Goal: Transaction & Acquisition: Purchase product/service

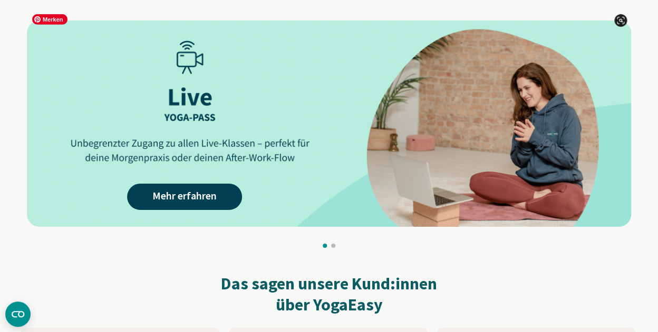
scroll to position [1070, 0]
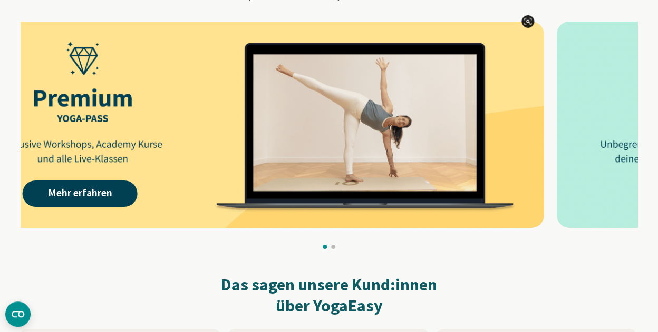
click at [190, 180] on img at bounding box center [242, 125] width 604 height 207
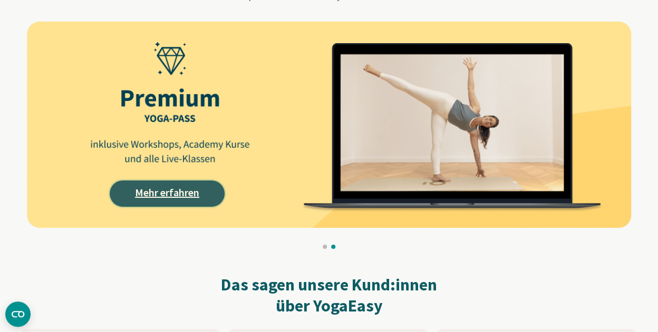
click at [174, 183] on link "Mehr erfahren" at bounding box center [167, 194] width 115 height 26
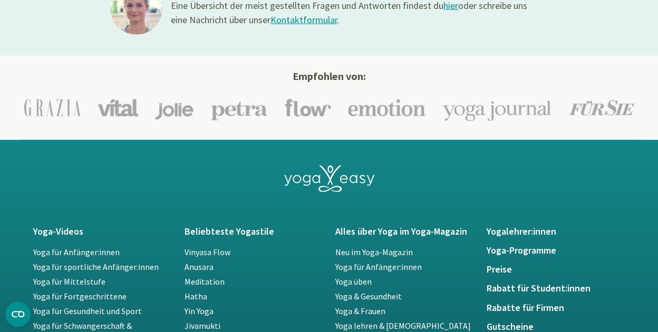
scroll to position [2186, 0]
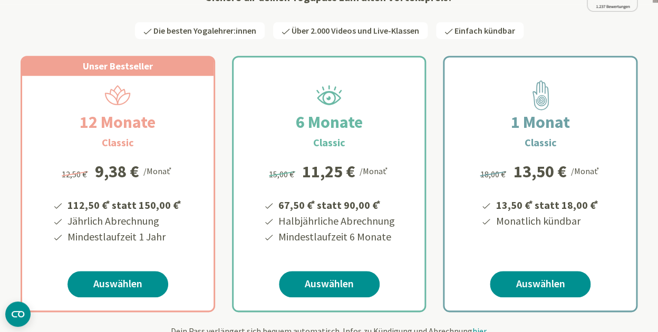
scroll to position [181, 0]
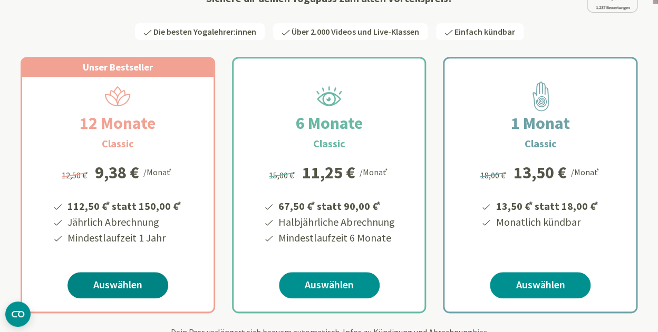
click at [129, 272] on link "Auswählen" at bounding box center [117, 285] width 101 height 26
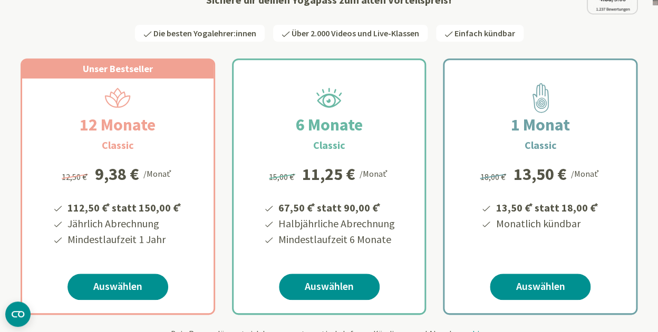
scroll to position [180, 0]
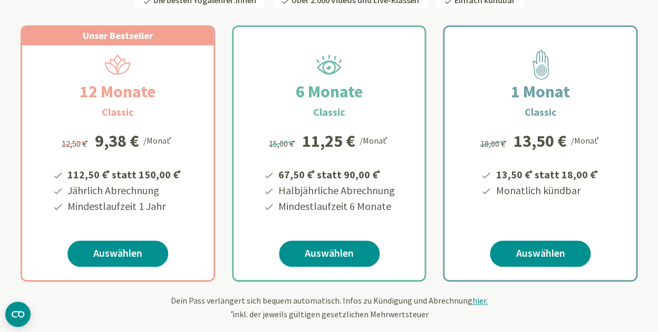
scroll to position [218, 0]
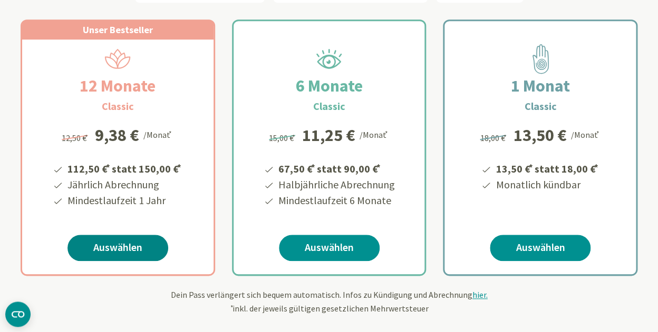
click at [125, 235] on link "Auswählen" at bounding box center [117, 248] width 101 height 26
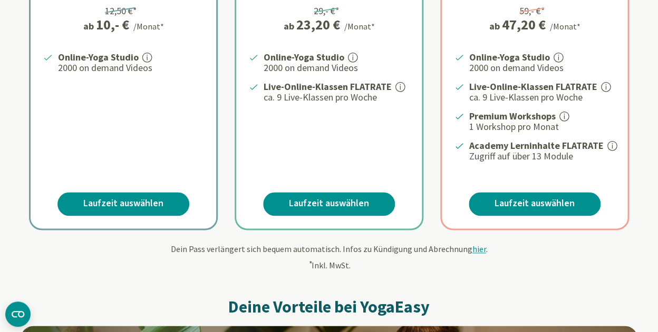
scroll to position [244, 0]
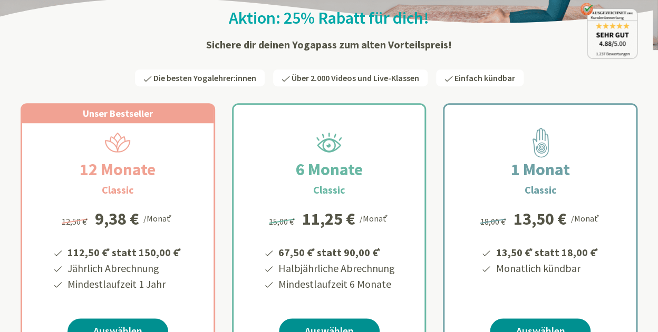
scroll to position [246, 0]
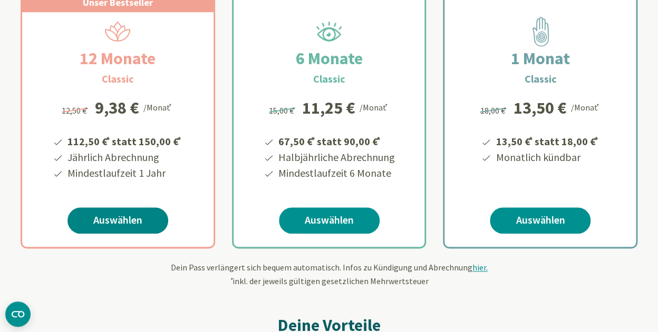
click at [124, 208] on link "Auswählen" at bounding box center [117, 221] width 101 height 26
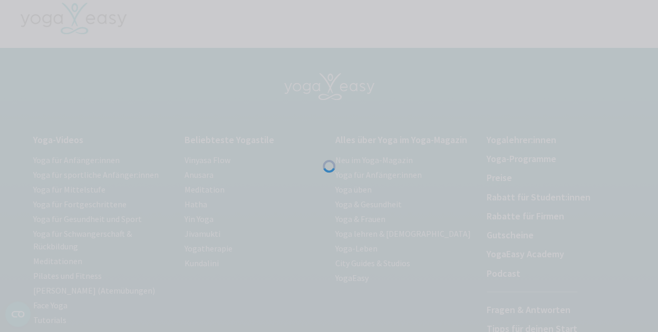
scroll to position [21, 0]
